Goal: Book appointment/travel/reservation

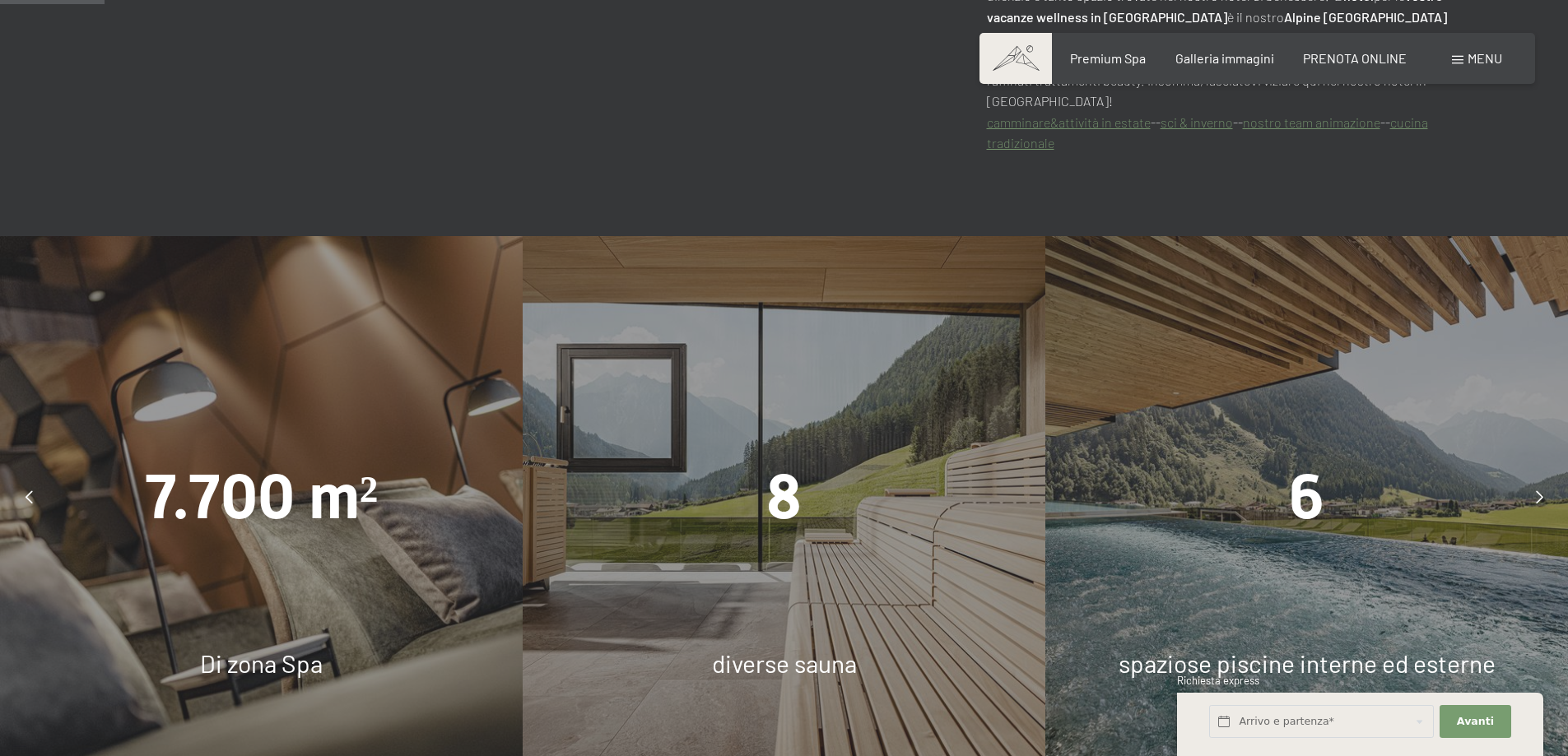
scroll to position [1152, 0]
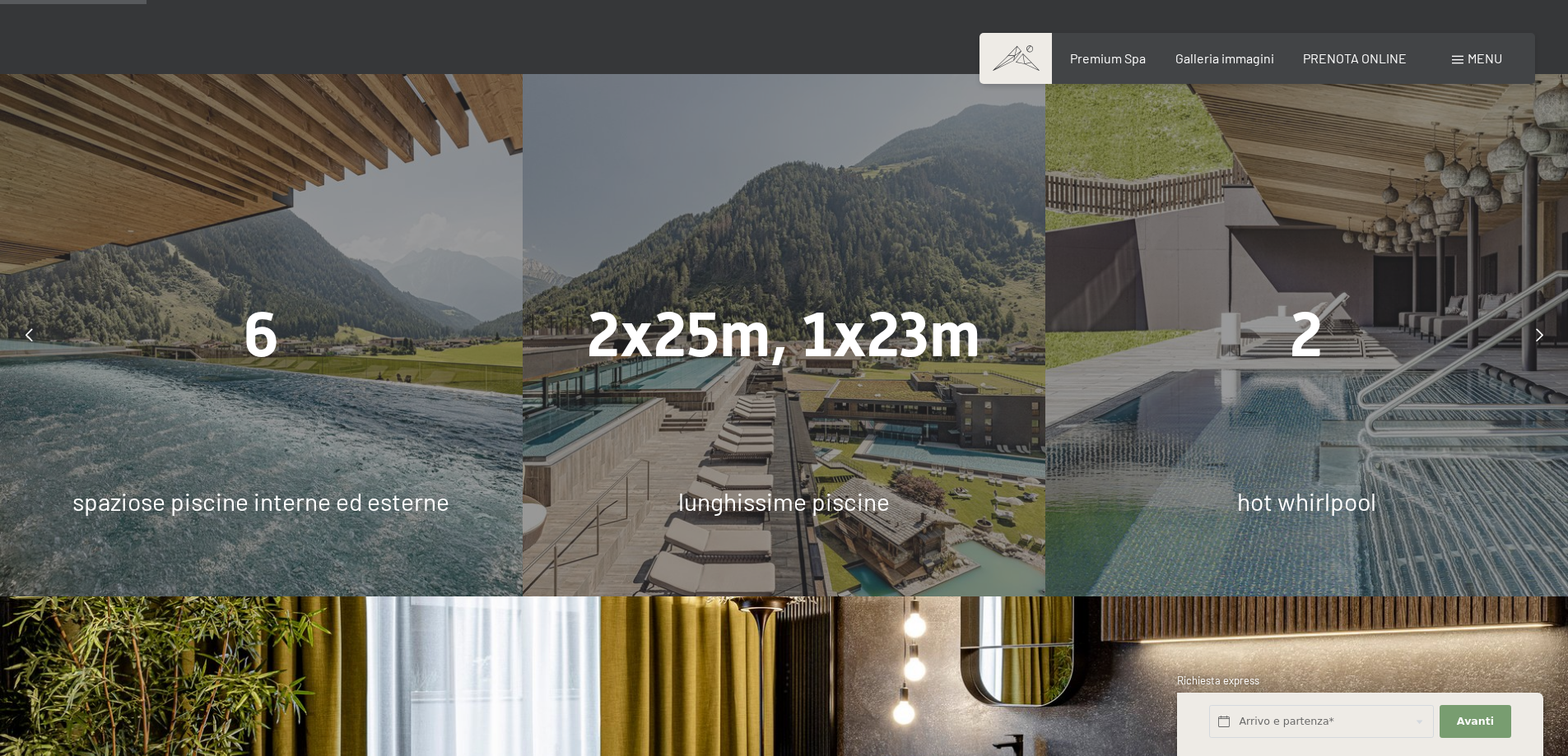
click at [1538, 342] on icon at bounding box center [1540, 335] width 7 height 13
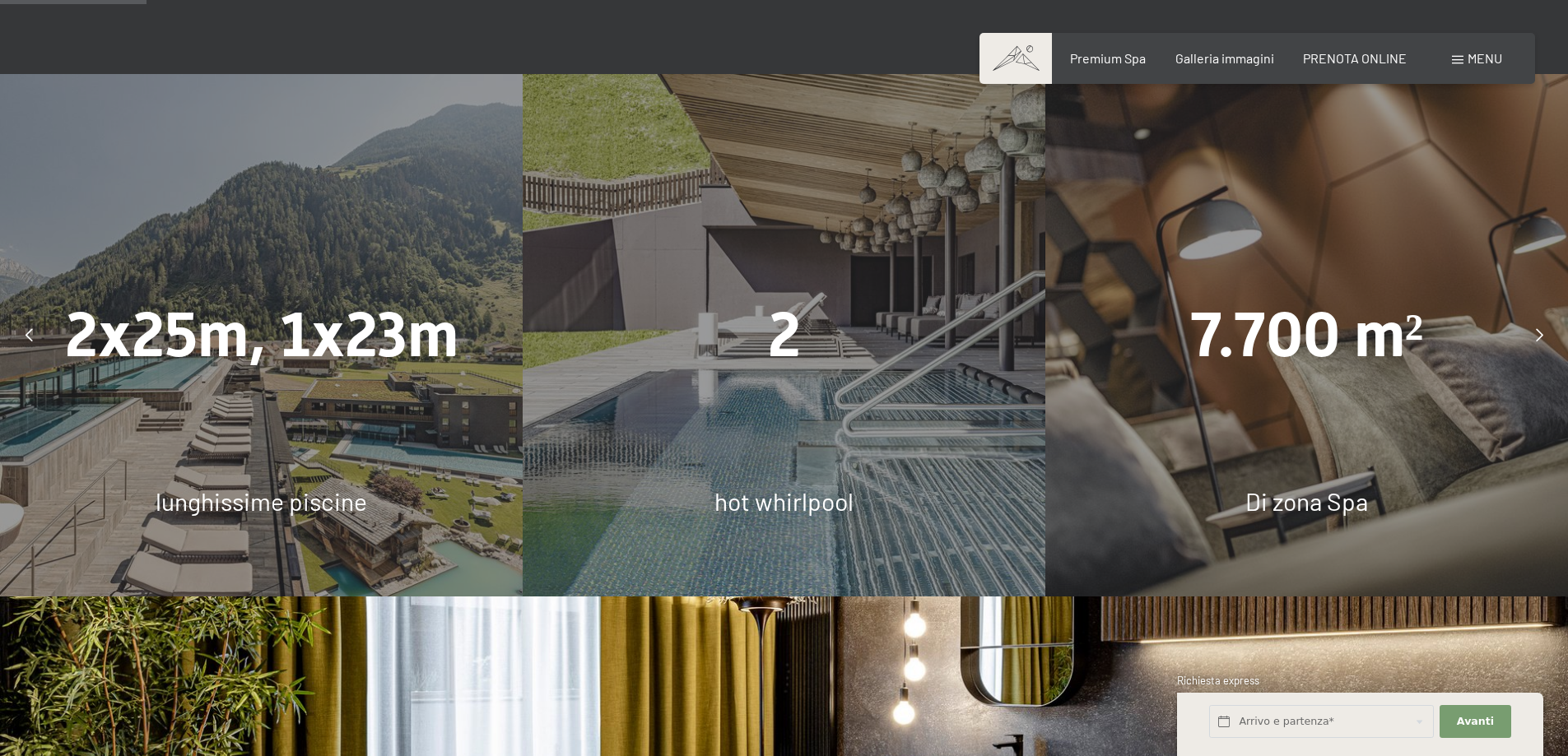
click at [1537, 342] on icon at bounding box center [1540, 335] width 7 height 13
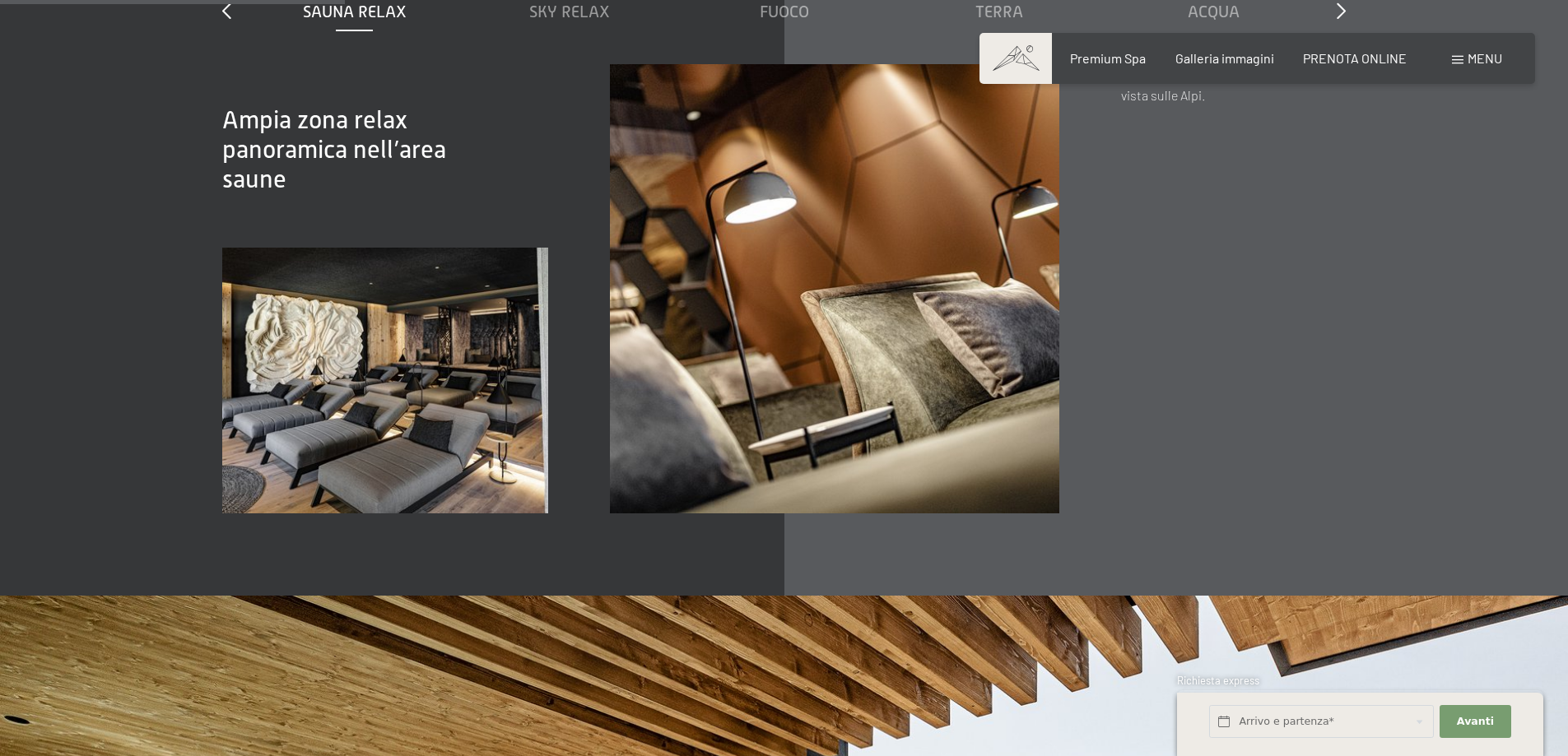
scroll to position [2880, 0]
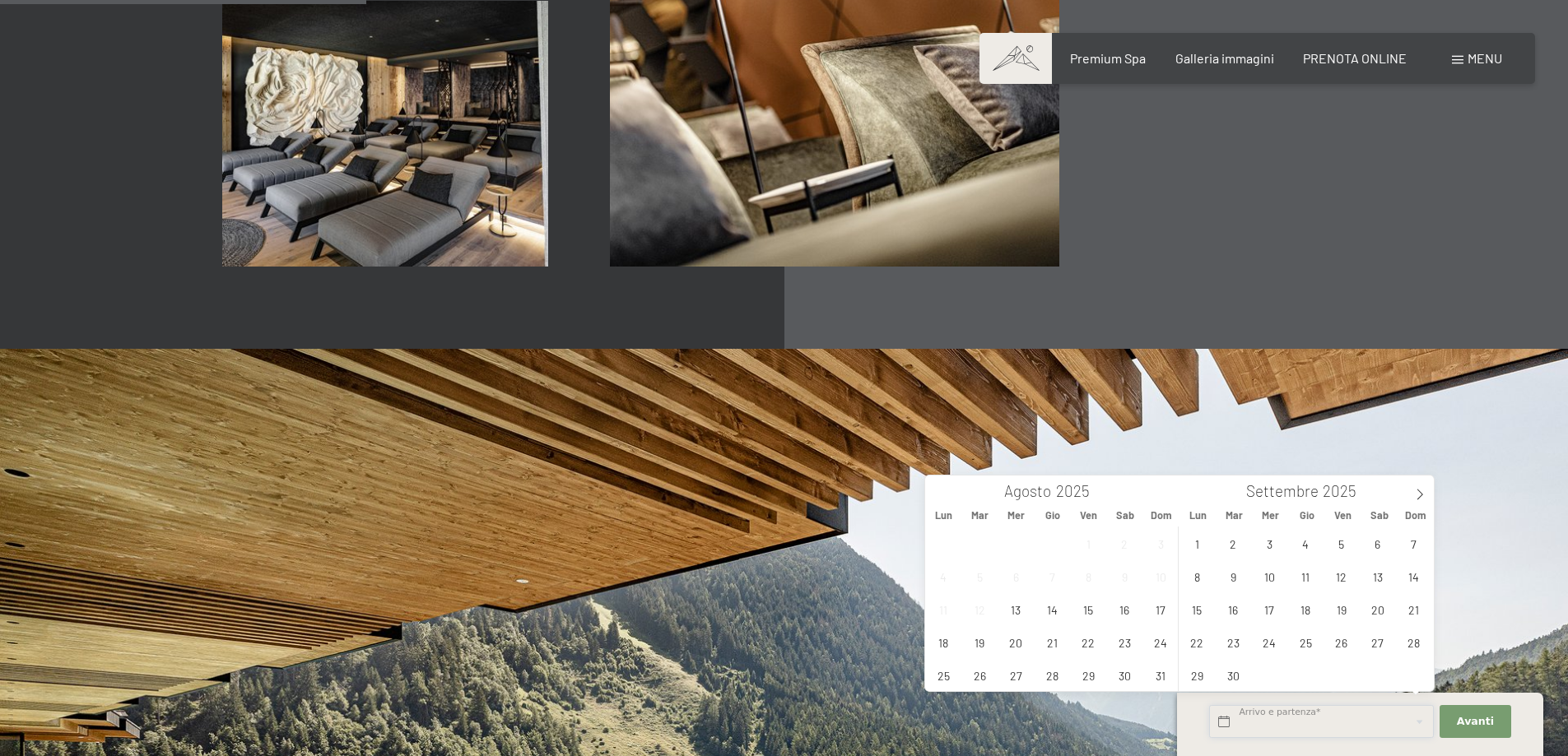
click at [1297, 712] on input "text" at bounding box center [1320, 722] width 225 height 34
click at [1149, 604] on span "17" at bounding box center [1161, 610] width 32 height 32
click at [1102, 644] on span "22" at bounding box center [1089, 642] width 32 height 32
type input "Dom. [DATE] - Ven. [DATE]"
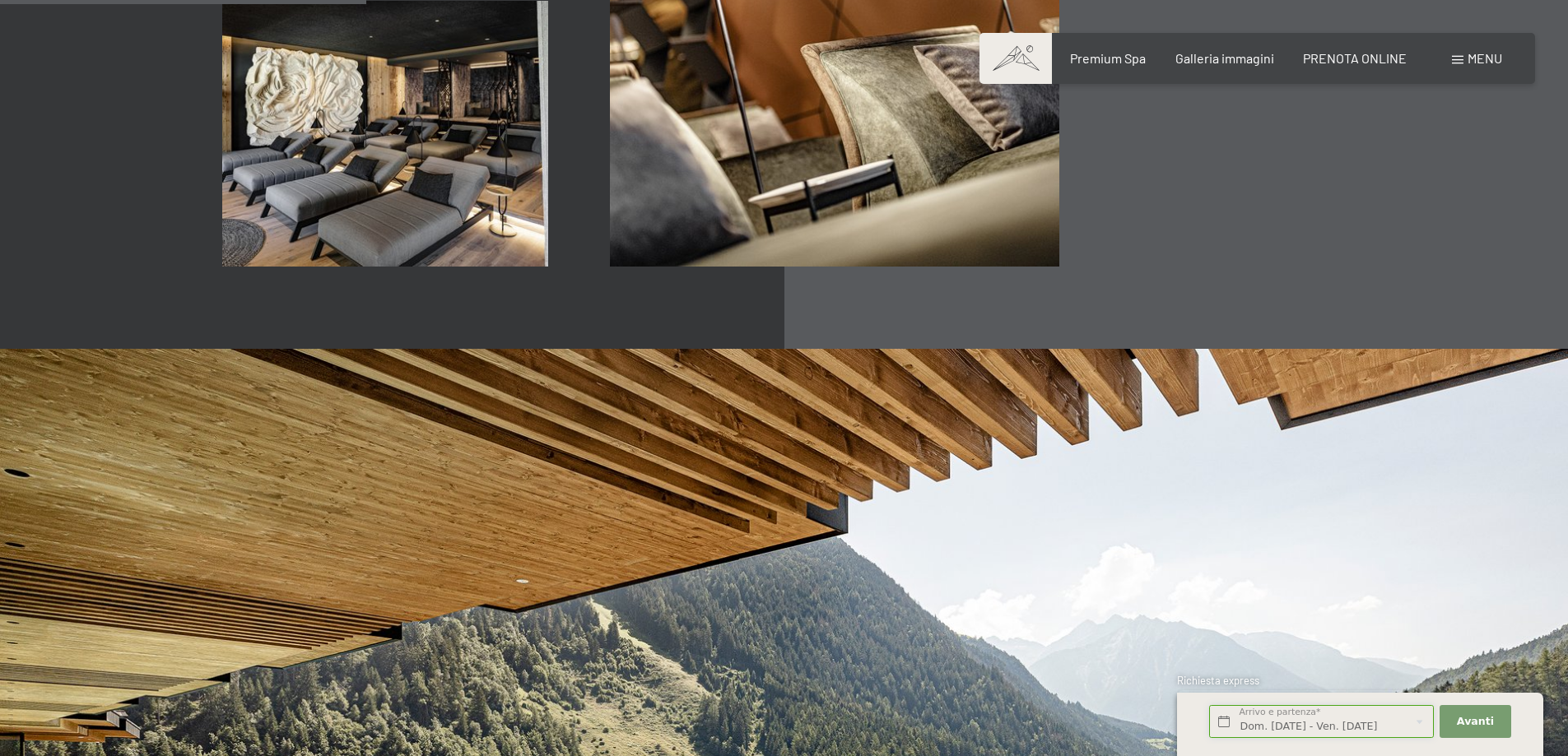
scroll to position [0, 2]
click at [1470, 717] on span "Avanti" at bounding box center [1476, 721] width 37 height 15
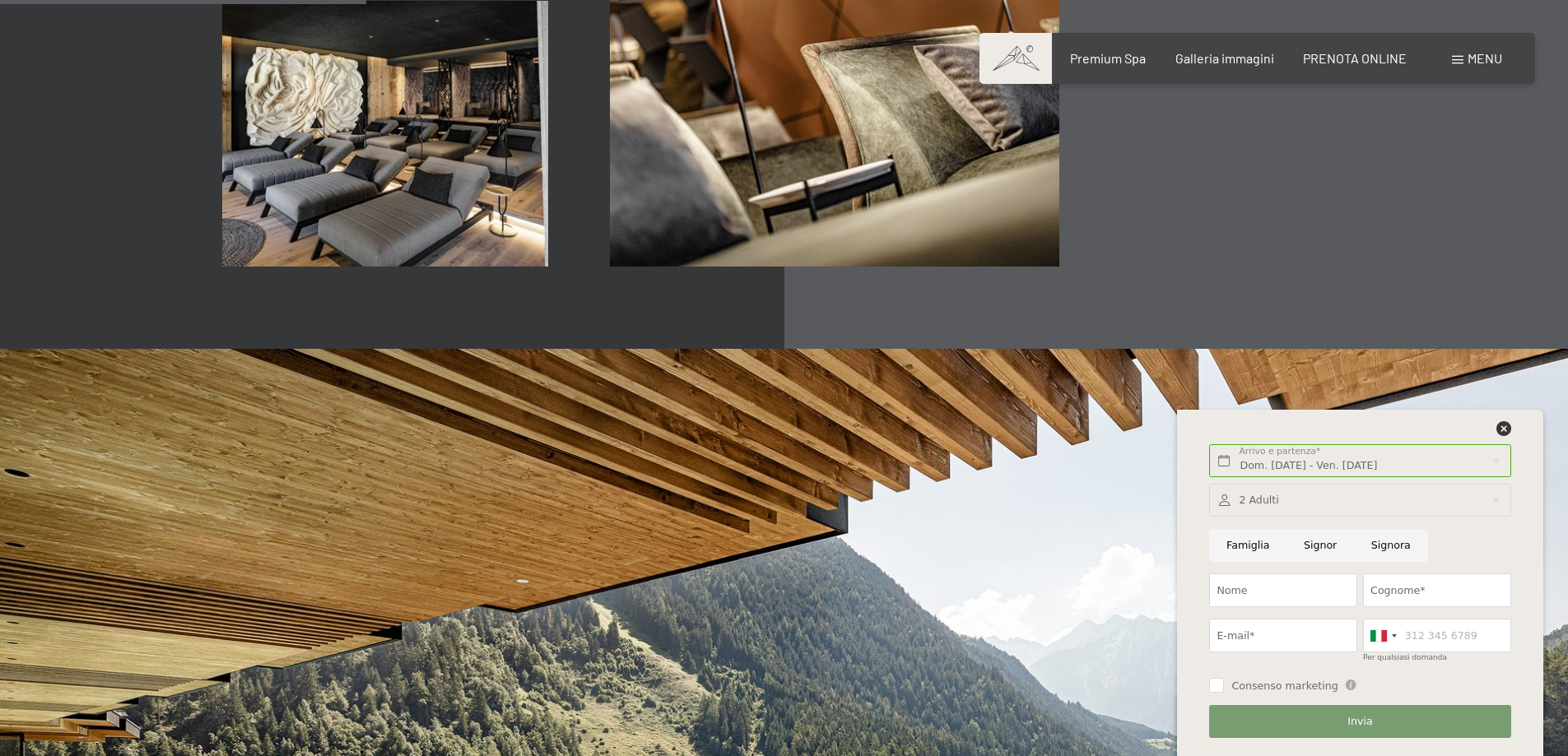
click at [1253, 495] on div at bounding box center [1359, 500] width 301 height 34
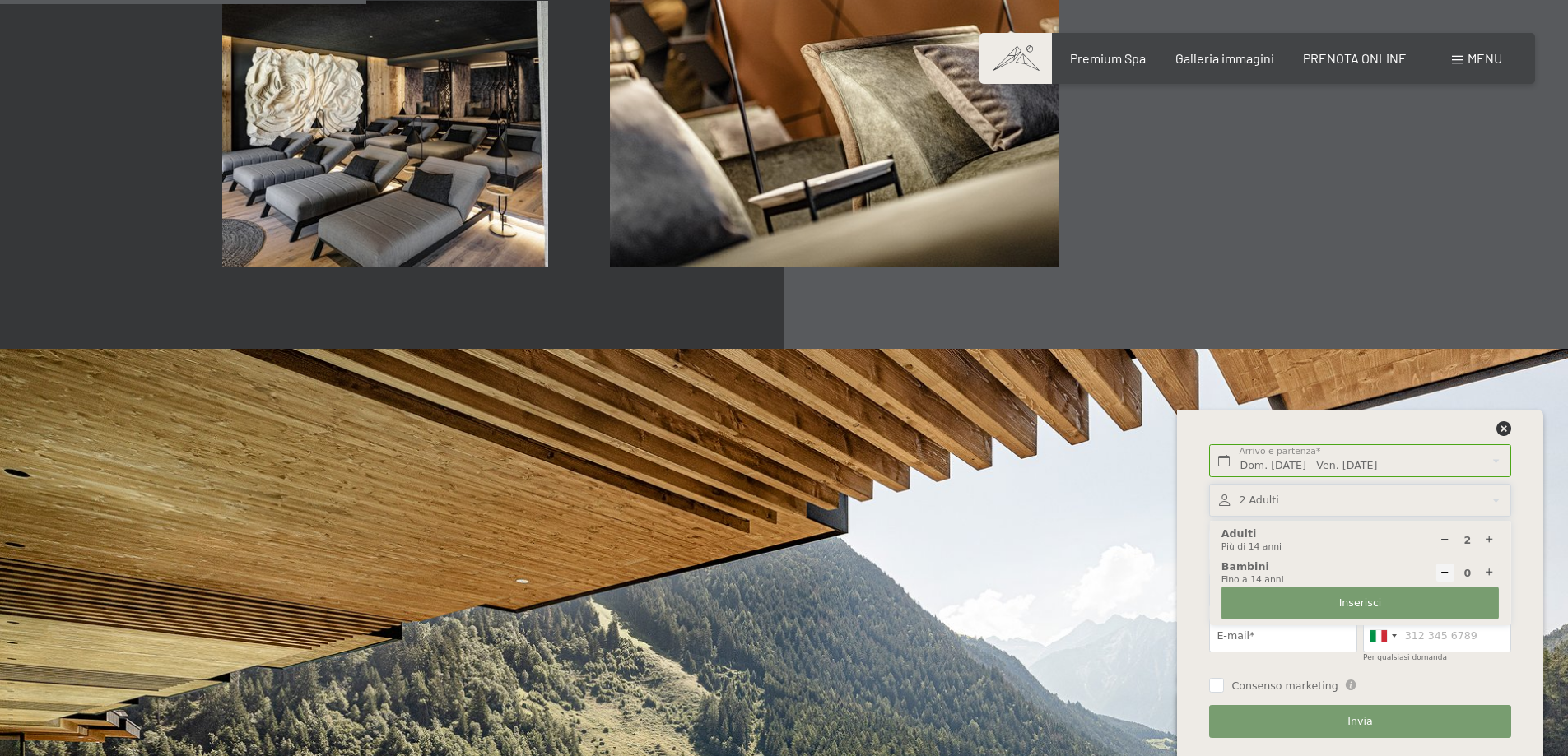
click at [1445, 543] on icon at bounding box center [1445, 540] width 11 height 11
type input "1"
click at [1344, 610] on span "Inserisci" at bounding box center [1360, 602] width 43 height 15
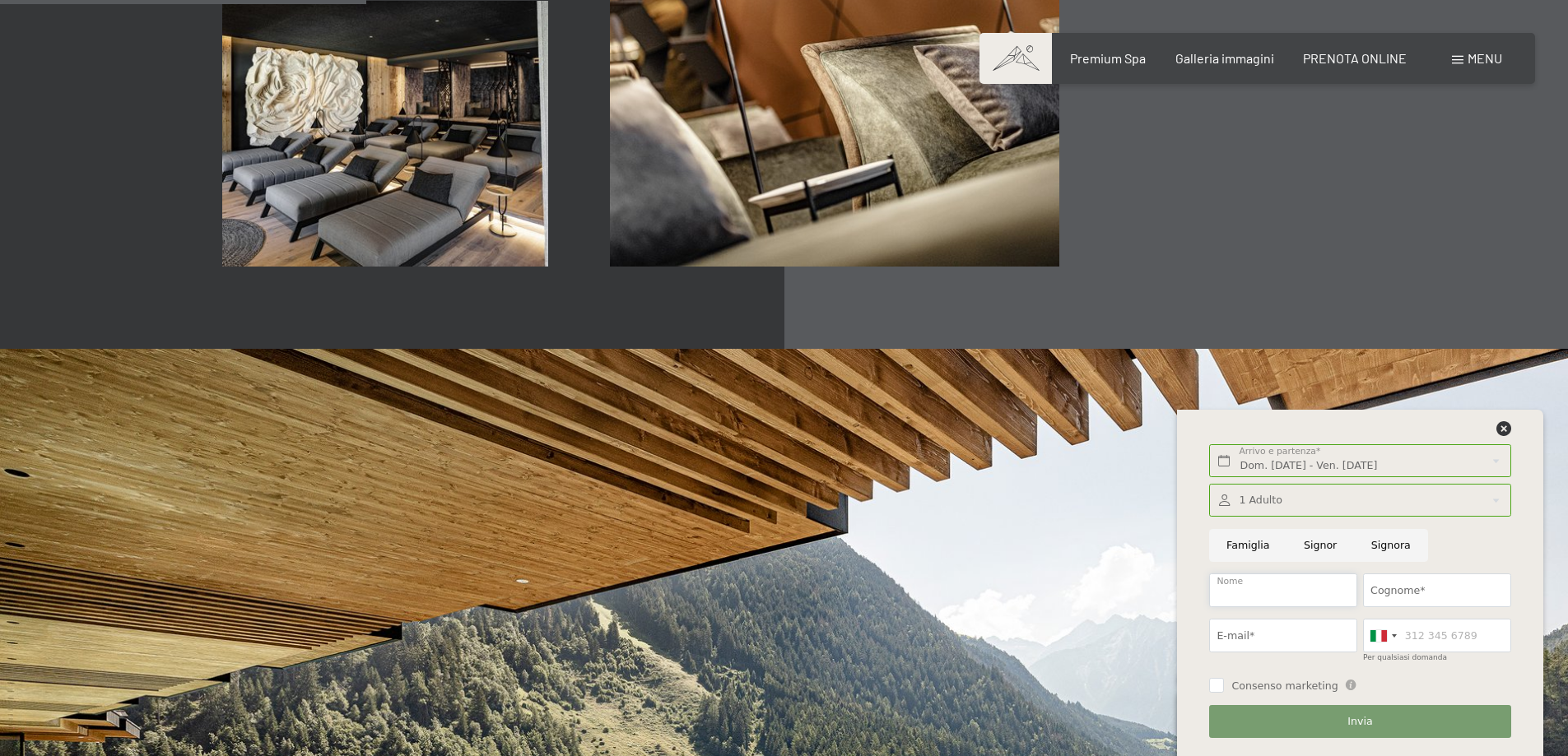
click at [1278, 595] on input "Nome" at bounding box center [1282, 590] width 148 height 34
type input "[PERSON_NAME]"
type input "mori"
type input "n"
type input "morini"
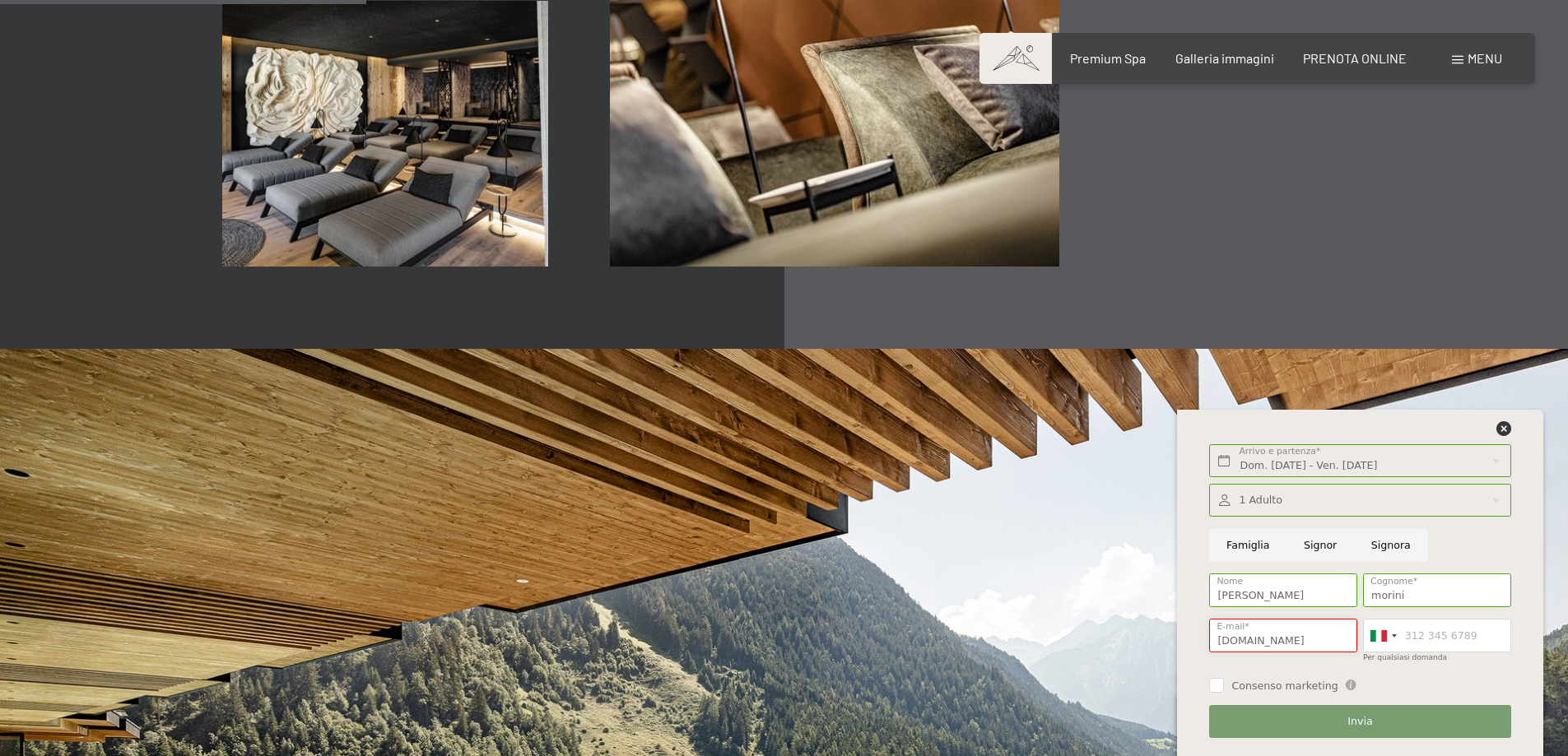
type input "[EMAIL_ADDRESS][DOMAIN_NAME]"
click at [1313, 710] on button "Invia" at bounding box center [1359, 722] width 301 height 34
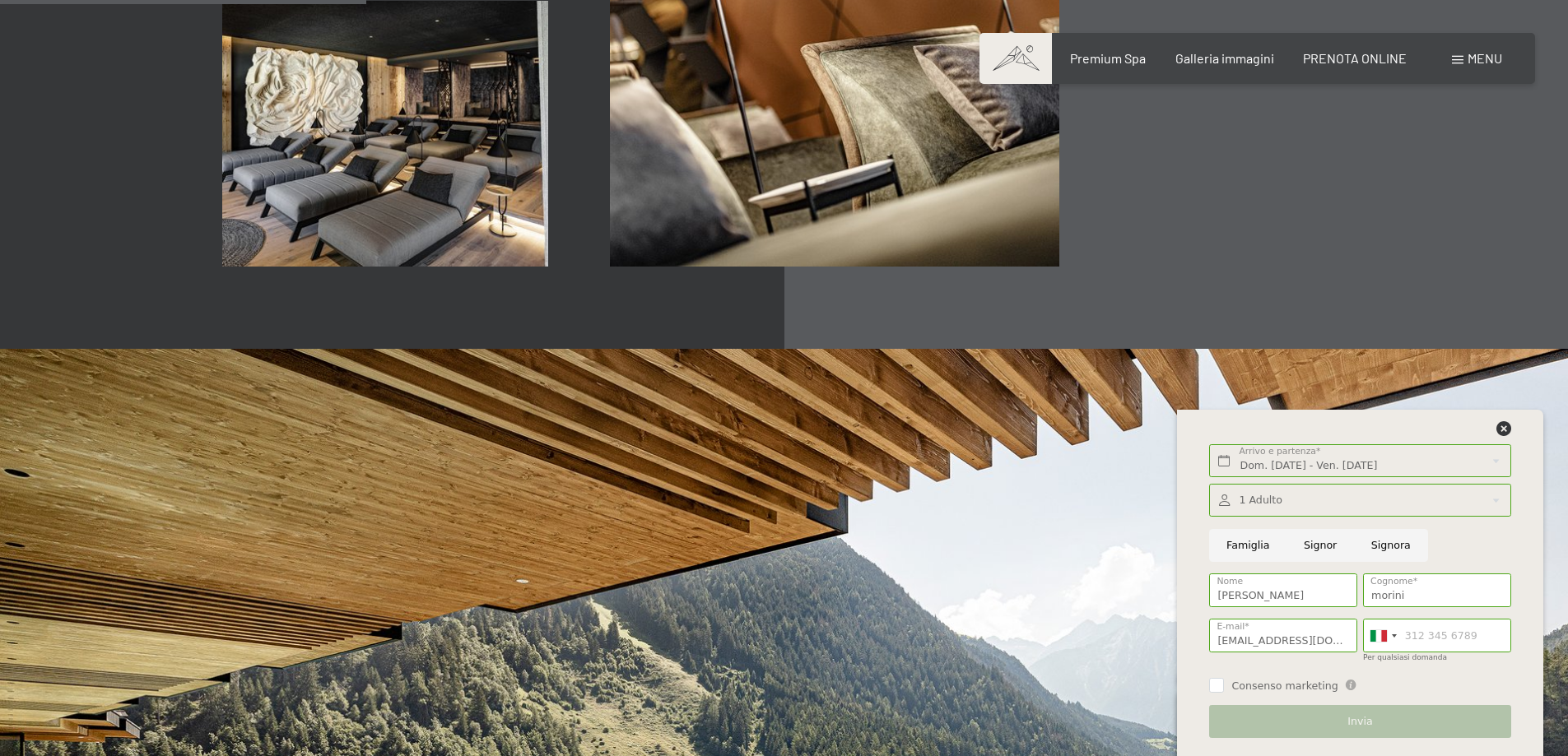
scroll to position [2871, 0]
